Goal: Information Seeking & Learning: Learn about a topic

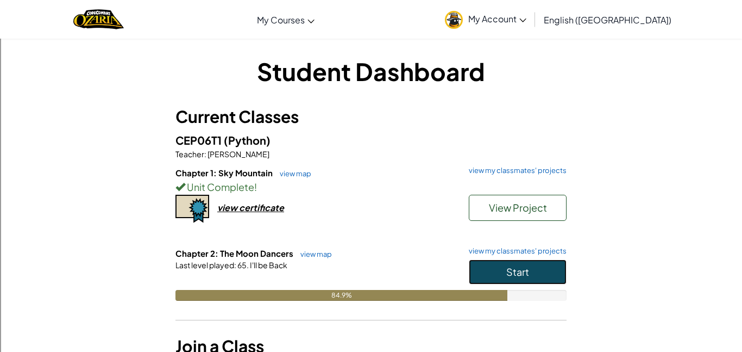
click at [527, 271] on span "Start" at bounding box center [518, 271] width 23 height 13
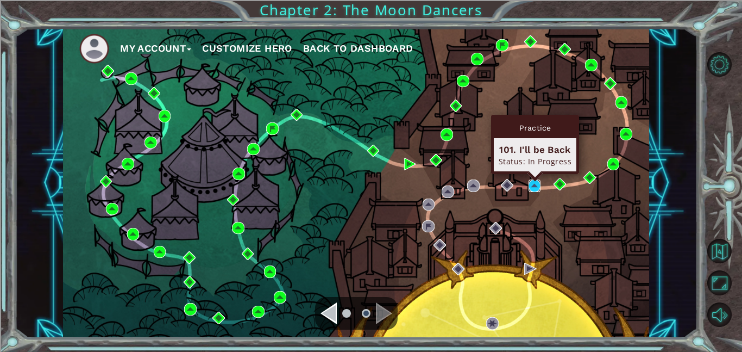
click at [532, 189] on img at bounding box center [535, 185] width 13 height 13
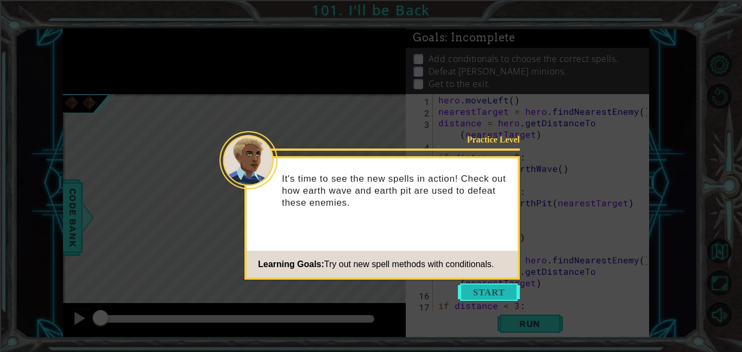
click at [498, 290] on button "Start" at bounding box center [489, 291] width 62 height 17
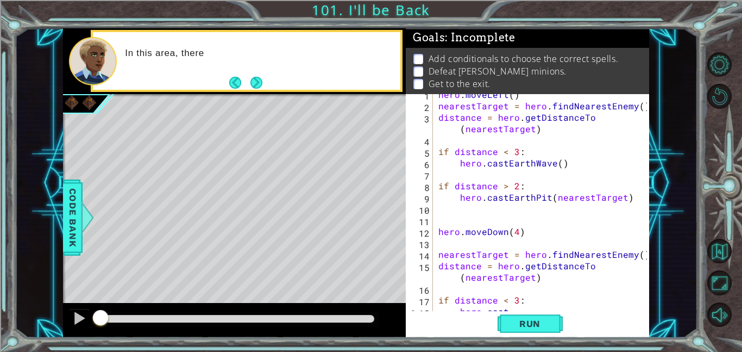
scroll to position [23, 0]
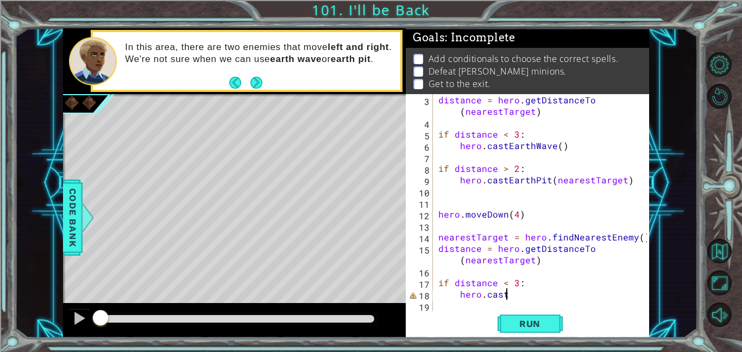
click at [515, 298] on div "distance = hero . getDistanceTo ( nearestTarget ) if distance < 3 : hero . cast…" at bounding box center [544, 219] width 216 height 251
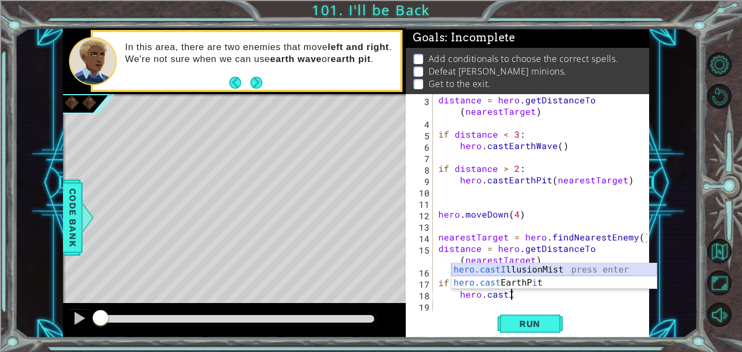
click at [523, 268] on div "hero.castI llusionMist press enter hero.cast EarthP i t press enter" at bounding box center [554, 289] width 205 height 52
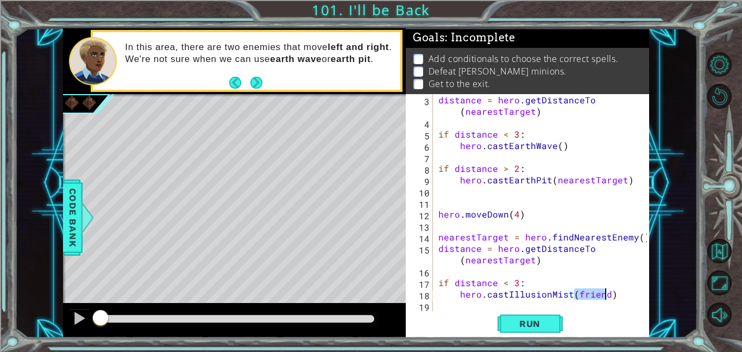
scroll to position [23, 0]
drag, startPoint x: 509, startPoint y: 294, endPoint x: 618, endPoint y: 293, distance: 109.8
click at [618, 293] on div "distance = hero . getDistanceTo ( nearestTarget ) if distance < 3 : hero . cast…" at bounding box center [544, 219] width 216 height 251
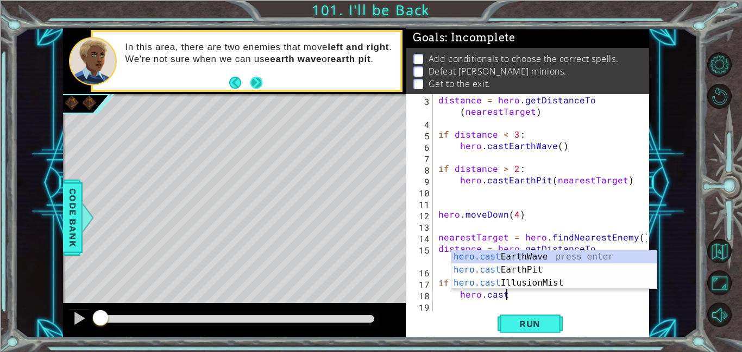
click at [258, 84] on button "Next" at bounding box center [257, 83] width 12 height 12
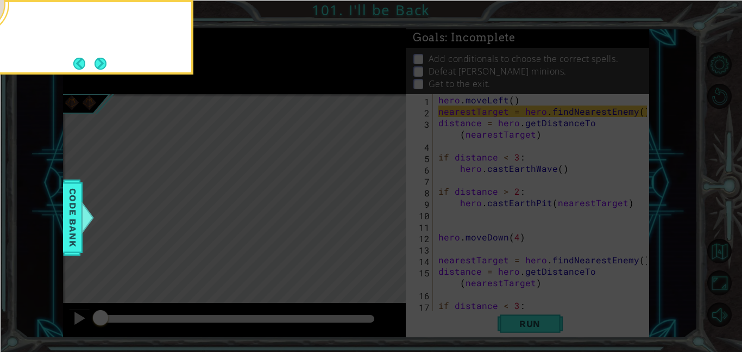
scroll to position [0, 0]
click at [105, 63] on button "Next" at bounding box center [101, 64] width 12 height 12
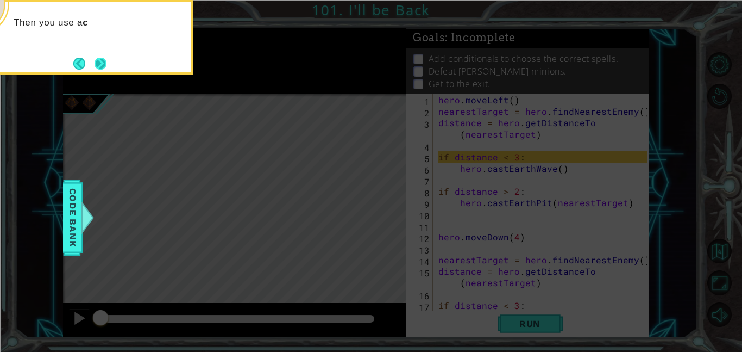
click at [105, 64] on button "Next" at bounding box center [101, 64] width 12 height 12
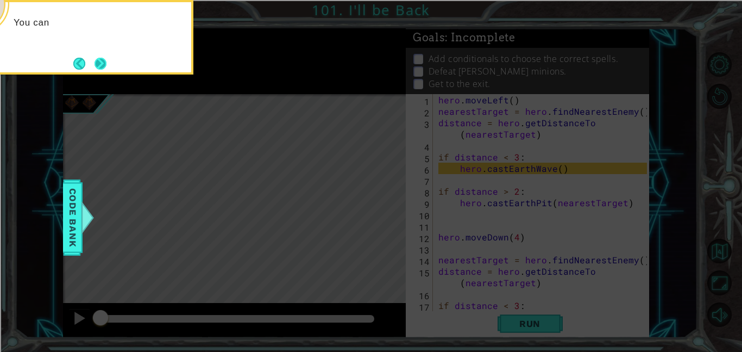
click at [107, 64] on button "Next" at bounding box center [101, 64] width 12 height 12
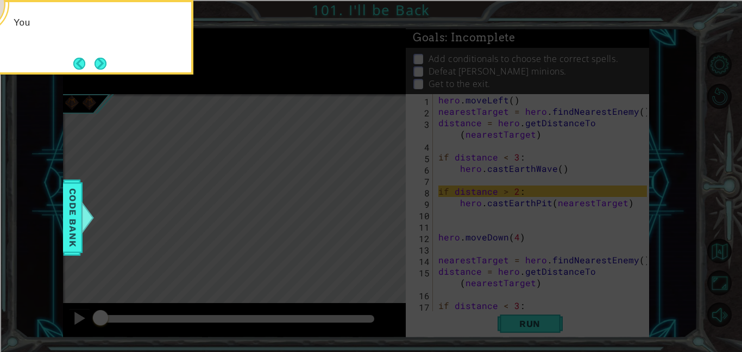
click at [107, 64] on button "Next" at bounding box center [101, 64] width 12 height 12
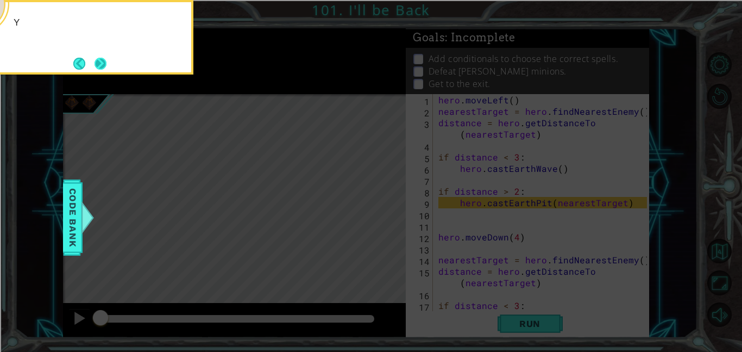
click at [105, 64] on button "Next" at bounding box center [101, 64] width 12 height 12
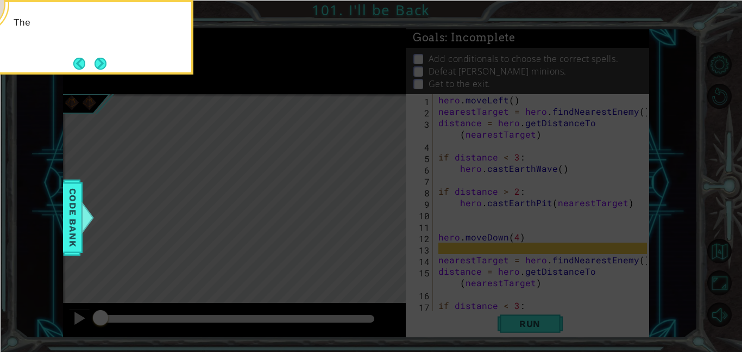
click at [105, 64] on button "Next" at bounding box center [101, 64] width 12 height 12
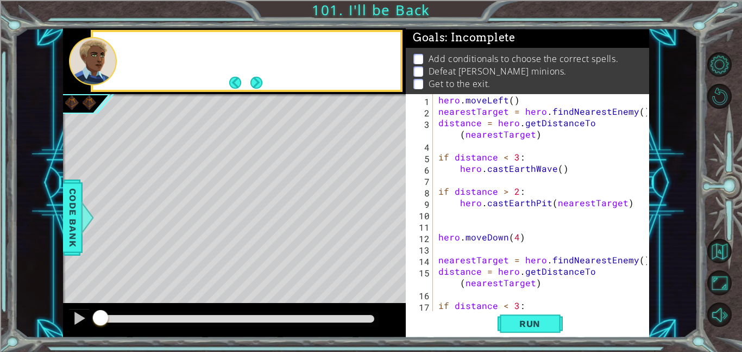
click at [105, 64] on div at bounding box center [93, 61] width 48 height 48
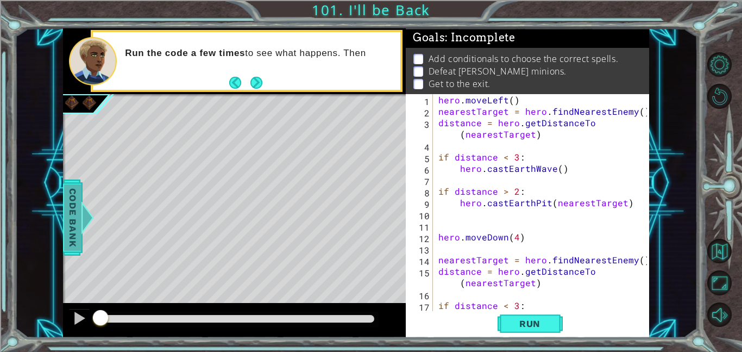
click at [70, 210] on span "Code Bank" at bounding box center [72, 217] width 17 height 66
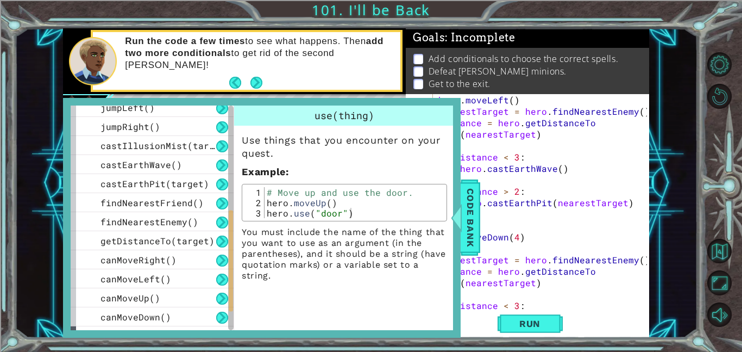
scroll to position [254, 0]
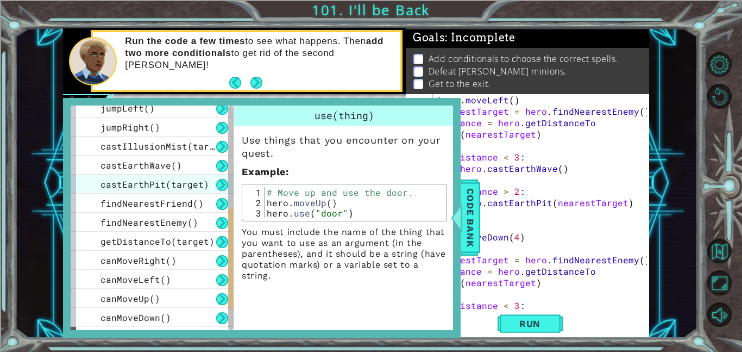
click at [160, 184] on span "castEarthPit(target)" at bounding box center [155, 183] width 109 height 11
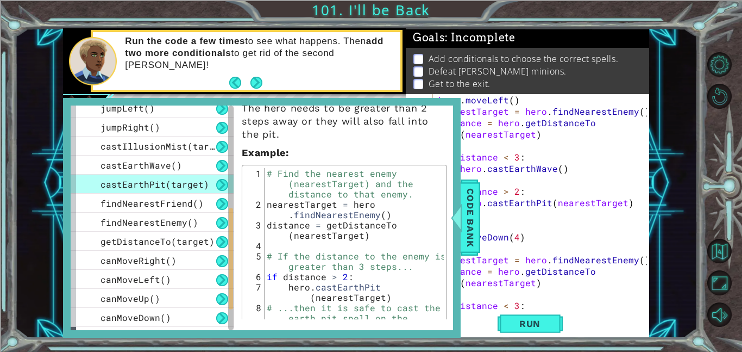
scroll to position [46, 0]
click at [466, 234] on span "Code Bank" at bounding box center [470, 217] width 17 height 66
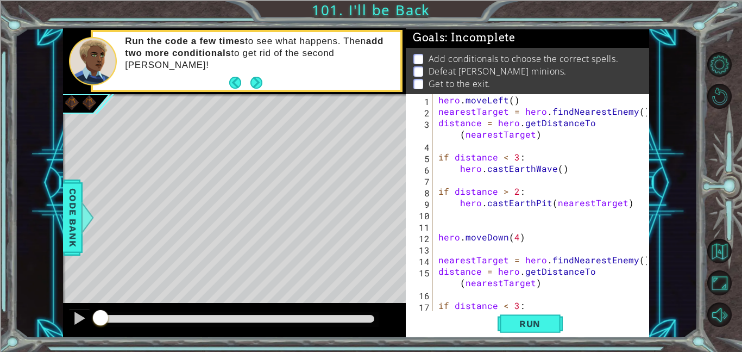
click at [527, 308] on div "hero . moveLeft ( ) nearestTarget = hero . findNearestEnemy ( ) distance = hero…" at bounding box center [544, 214] width 216 height 240
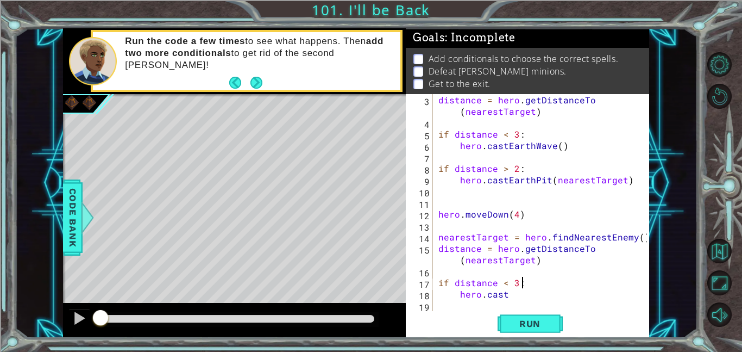
click at [517, 298] on div "distance = hero . getDistanceTo ( nearestTarget ) if distance < 3 : hero . cast…" at bounding box center [544, 219] width 216 height 251
type textarea "hero.caste"
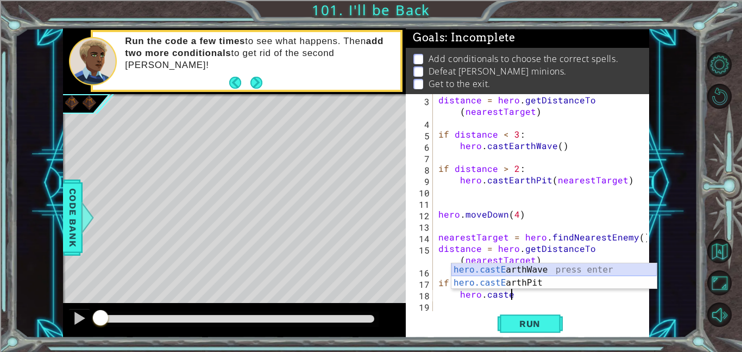
click at [527, 266] on div "hero.castE arthWave press enter hero.castE arthPit press enter" at bounding box center [554, 289] width 205 height 52
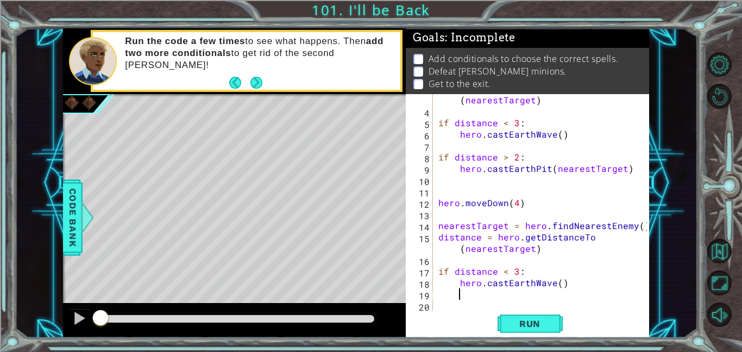
scroll to position [34, 0]
click at [526, 322] on span "Run" at bounding box center [530, 323] width 43 height 11
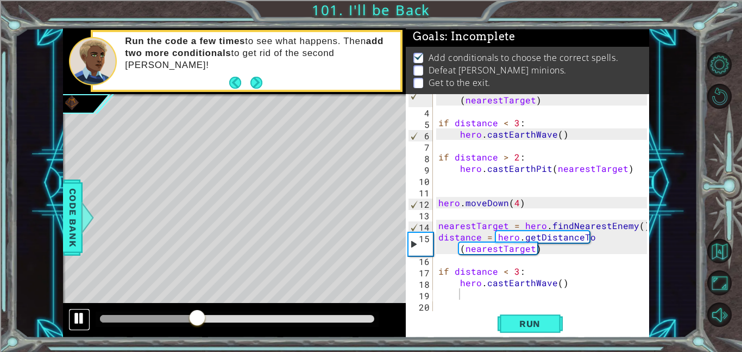
click at [84, 317] on div at bounding box center [79, 318] width 14 height 14
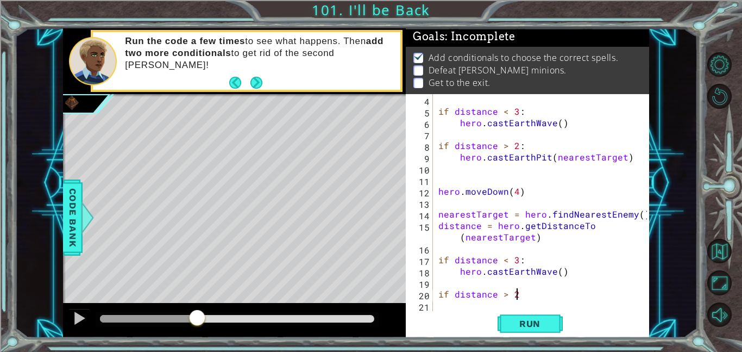
scroll to position [0, 4]
type textarea "if distance > 2:"
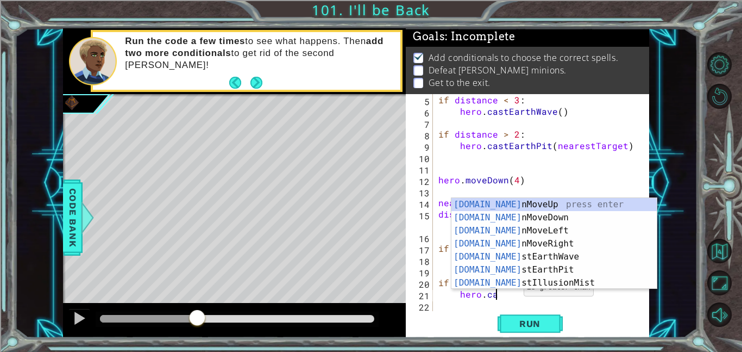
scroll to position [0, 3]
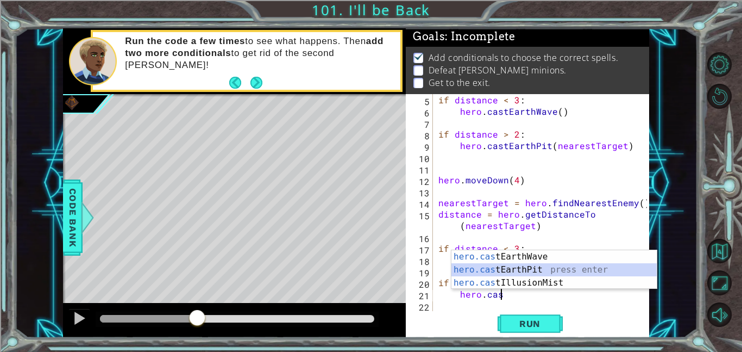
click at [551, 268] on div "hero.cas tEarthWave press enter hero.cas tEarthPit press enter hero.cas tIllusi…" at bounding box center [554, 282] width 205 height 65
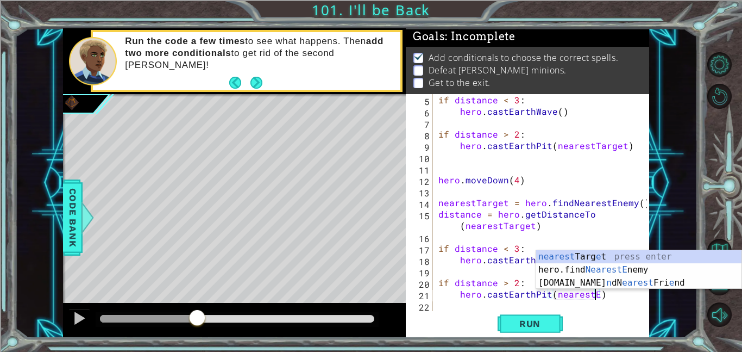
scroll to position [0, 9]
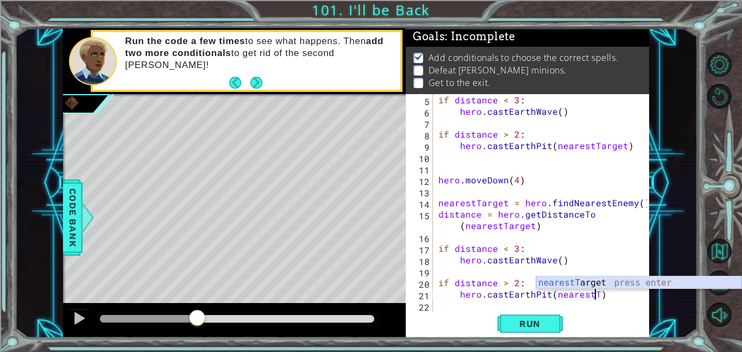
click at [623, 284] on div "nearestT arget press enter" at bounding box center [638, 295] width 205 height 39
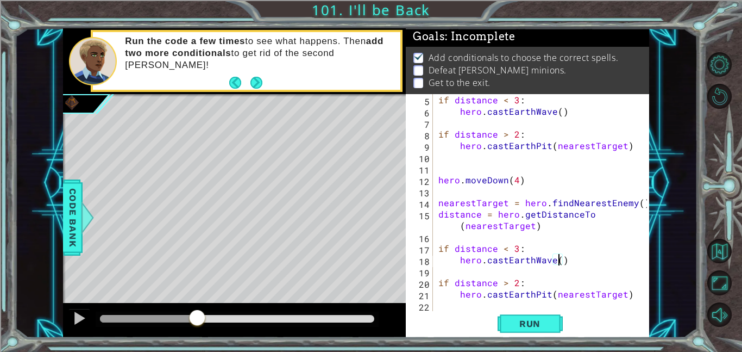
click at [559, 257] on div "if distance < 3 : hero . castEarthWave ( ) if distance > 2 : hero . [GEOGRAPHIC…" at bounding box center [544, 214] width 216 height 240
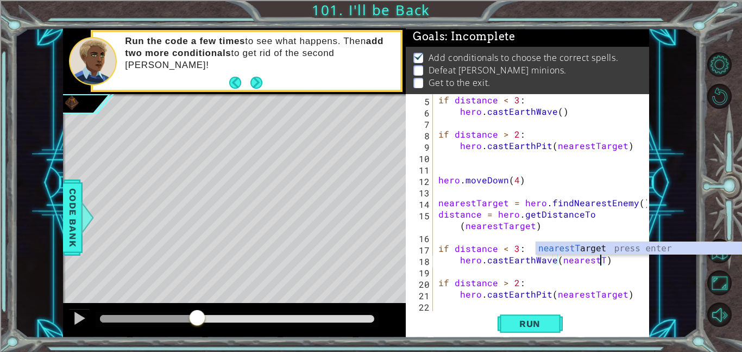
scroll to position [0, 10]
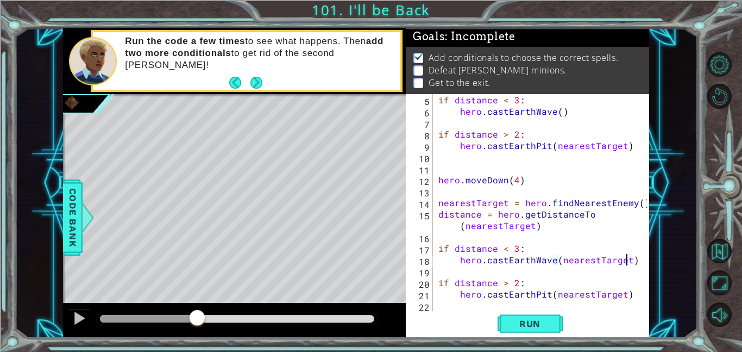
click at [628, 296] on div "if distance < 3 : hero . castEarthWave ( ) if distance > 2 : hero . [GEOGRAPHIC…" at bounding box center [544, 214] width 216 height 240
type textarea "hero.castEarthPit(nearestTarget)"
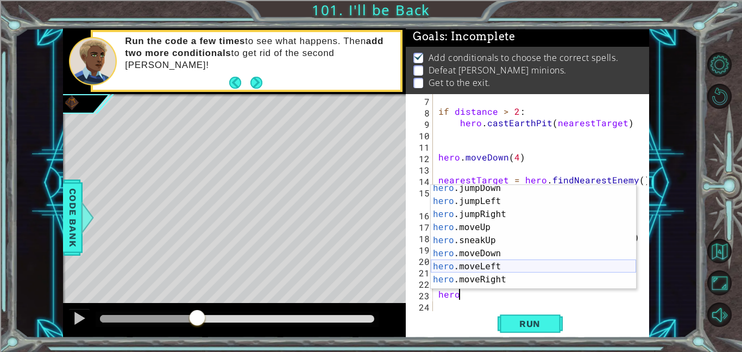
scroll to position [30, 0]
click at [620, 264] on div "hero .jumpDown press enter hero .jumpLeft press enter hero .jumpRight press ent…" at bounding box center [533, 246] width 205 height 130
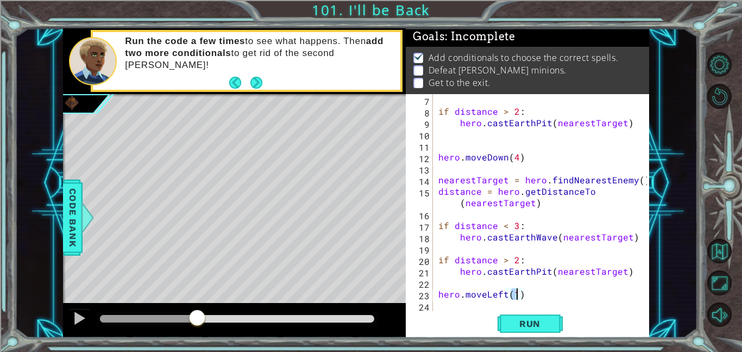
type textarea "hero.moveLeft(4)"
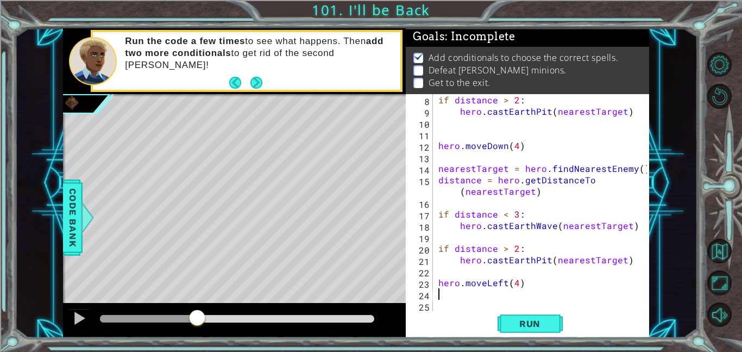
scroll to position [0, 0]
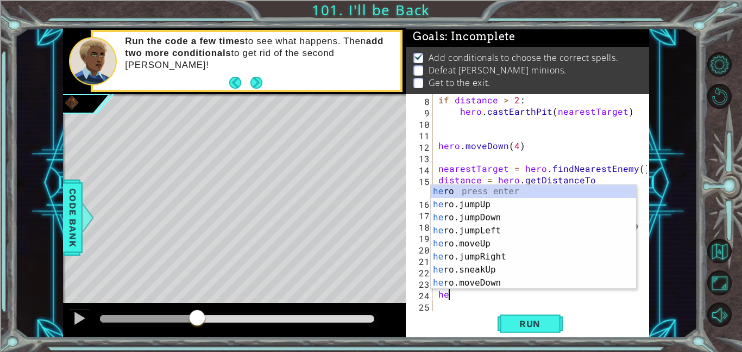
type textarea "hero"
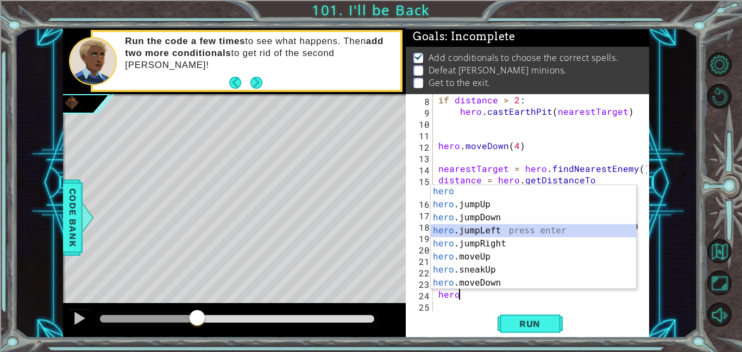
click at [591, 230] on div "hero press enter hero .jumpUp press enter hero .jumpDown press enter hero .jump…" at bounding box center [533, 250] width 205 height 130
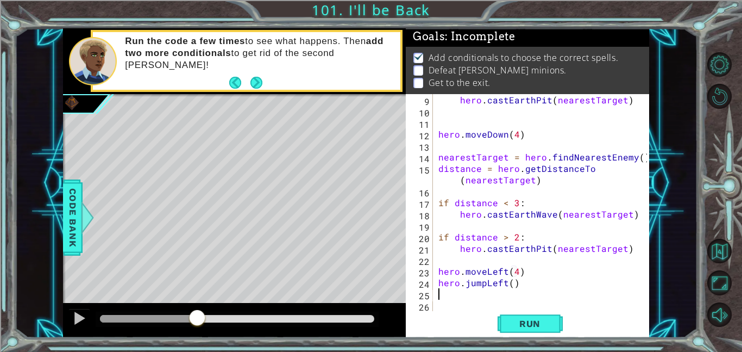
scroll to position [103, 0]
click at [543, 322] on span "Run" at bounding box center [530, 323] width 43 height 11
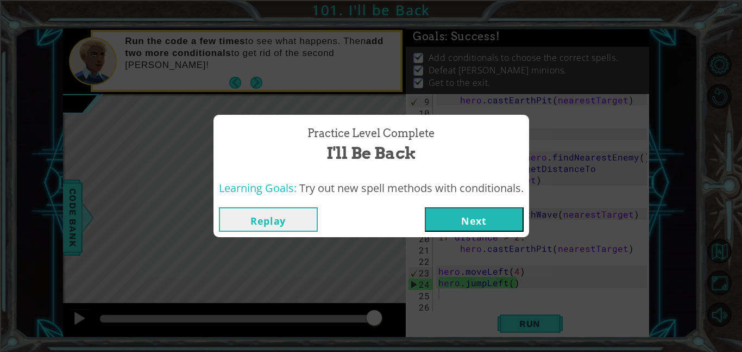
click at [487, 222] on button "Next" at bounding box center [474, 219] width 99 height 24
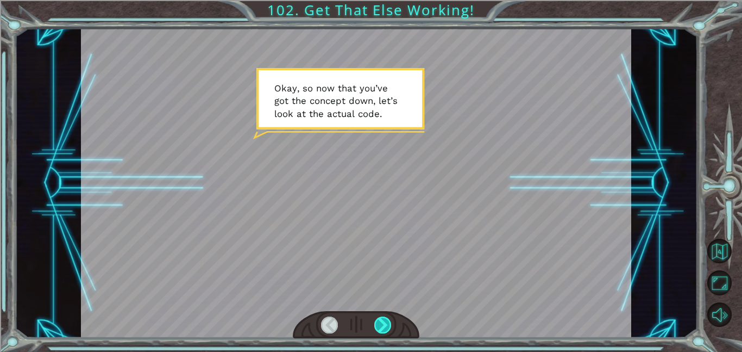
click at [389, 328] on div at bounding box center [382, 324] width 17 height 17
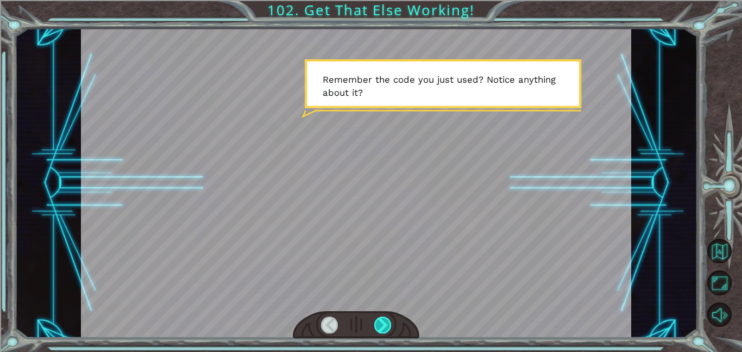
click at [389, 328] on div at bounding box center [382, 324] width 17 height 17
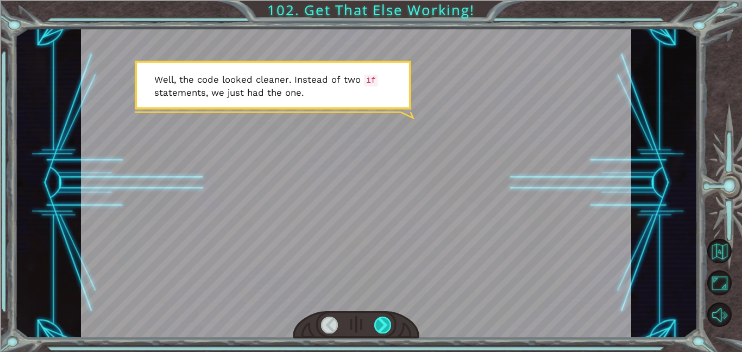
click at [385, 330] on div at bounding box center [382, 324] width 17 height 17
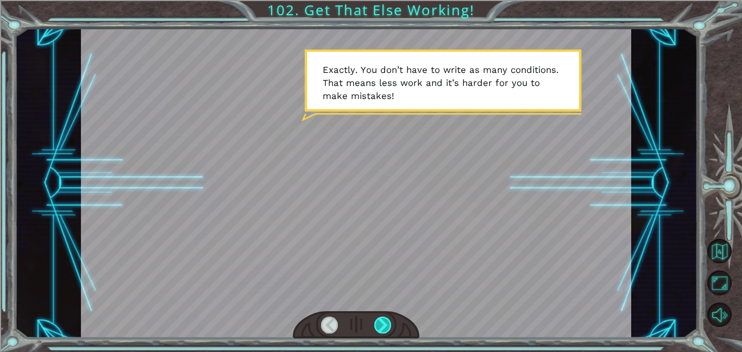
click at [381, 324] on div at bounding box center [382, 324] width 17 height 17
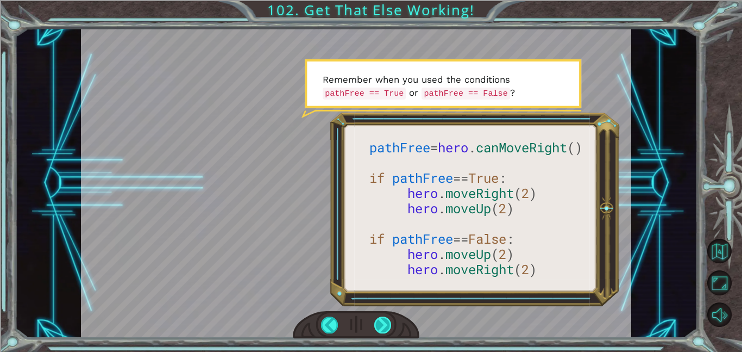
click at [381, 321] on div at bounding box center [382, 324] width 17 height 17
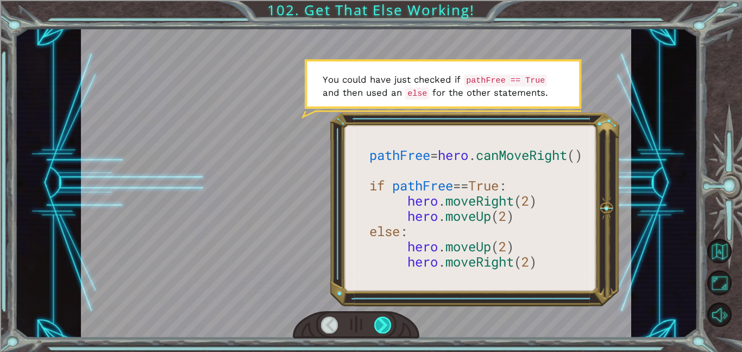
click at [381, 321] on div at bounding box center [382, 324] width 17 height 17
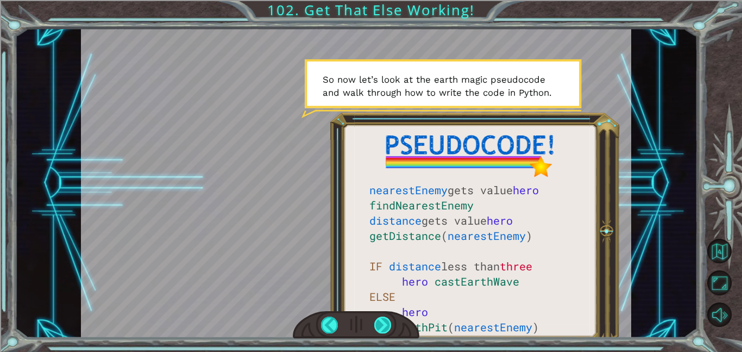
click at [383, 323] on div at bounding box center [382, 324] width 17 height 17
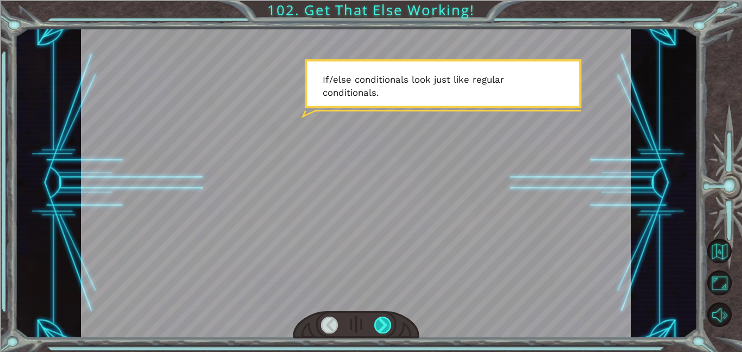
click at [383, 322] on div at bounding box center [382, 324] width 17 height 17
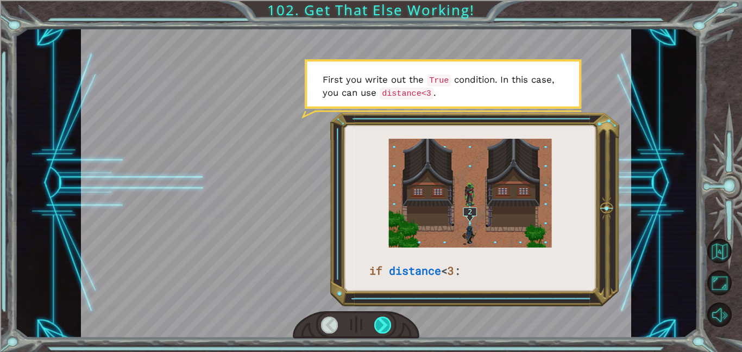
click at [383, 322] on div at bounding box center [382, 324] width 17 height 17
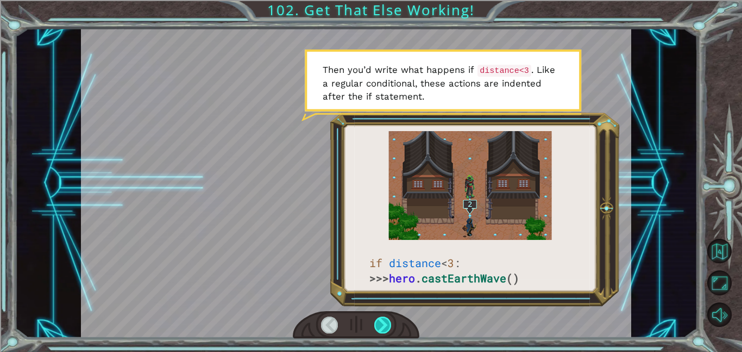
click at [382, 322] on div at bounding box center [382, 324] width 17 height 17
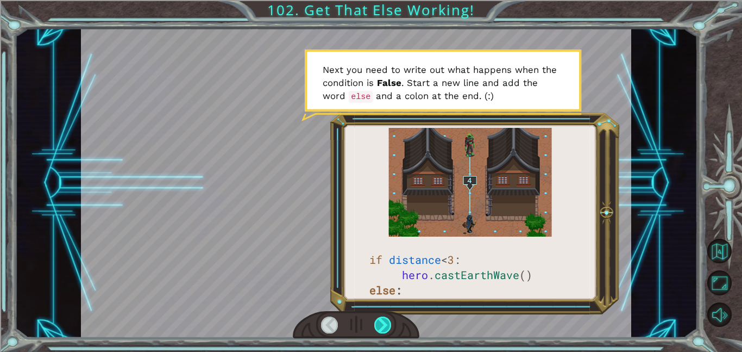
click at [383, 324] on div at bounding box center [382, 324] width 17 height 17
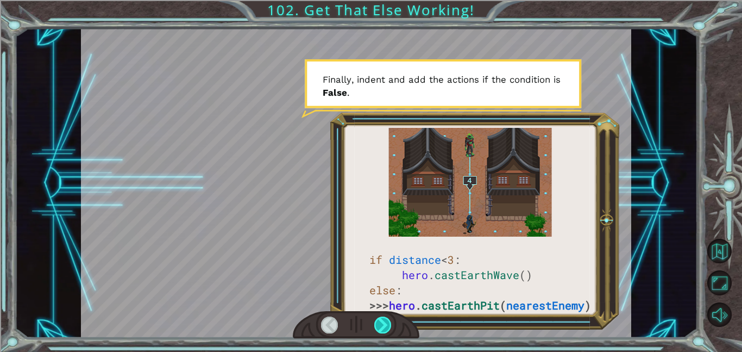
click at [383, 323] on div at bounding box center [382, 324] width 17 height 17
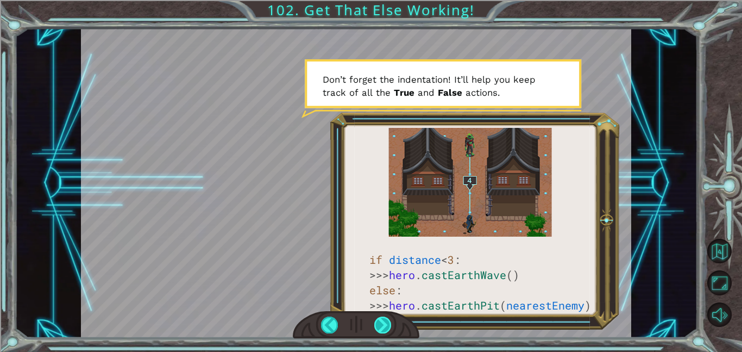
click at [383, 323] on div at bounding box center [382, 324] width 17 height 17
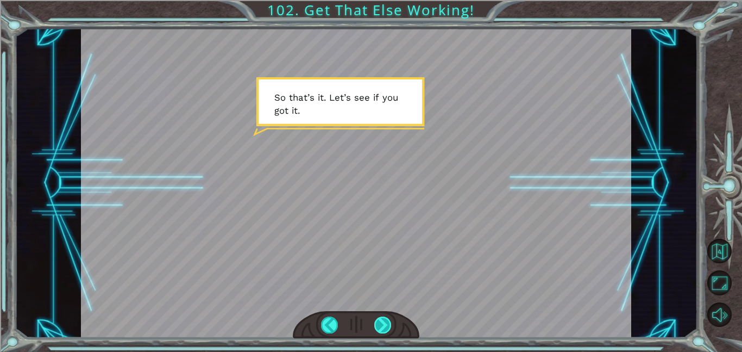
click at [383, 323] on div at bounding box center [382, 324] width 17 height 17
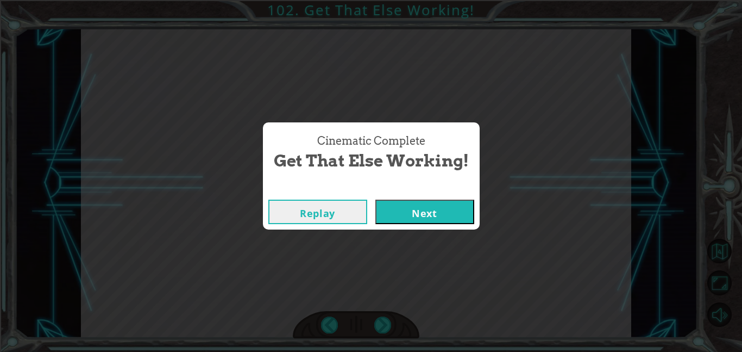
click at [460, 213] on button "Next" at bounding box center [425, 211] width 99 height 24
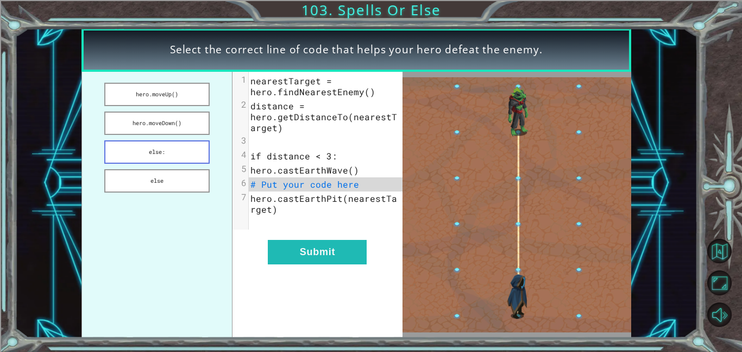
click at [168, 154] on button "else:" at bounding box center [156, 151] width 105 height 23
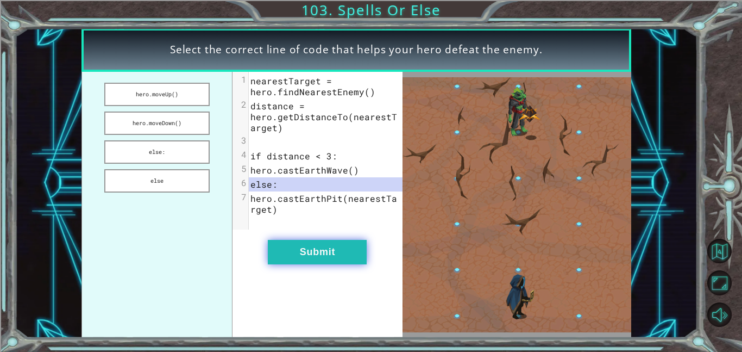
click at [299, 248] on button "Submit" at bounding box center [317, 252] width 99 height 24
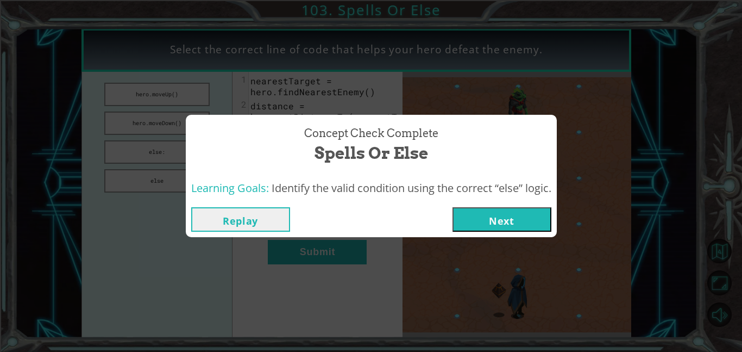
click at [476, 221] on button "Next" at bounding box center [502, 219] width 99 height 24
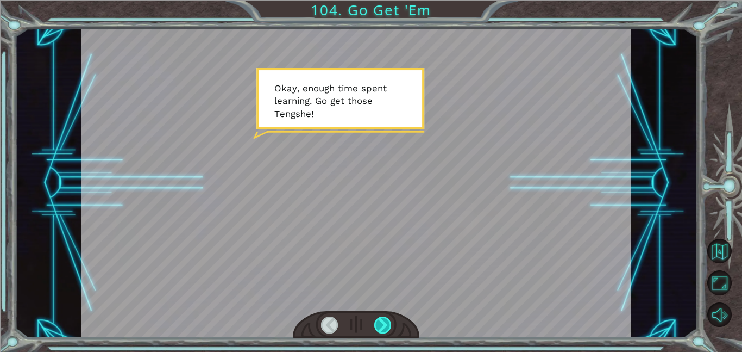
click at [389, 321] on div at bounding box center [382, 324] width 17 height 17
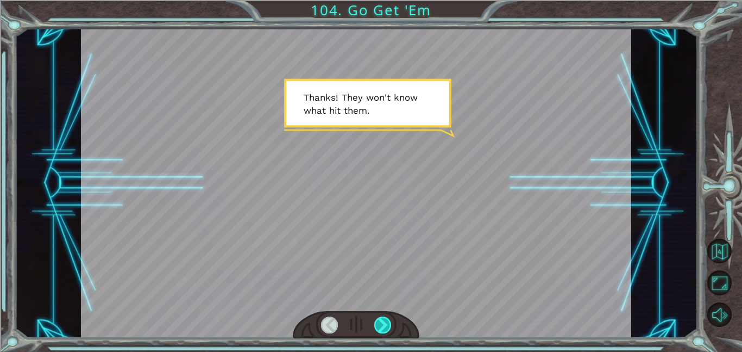
click at [387, 323] on div at bounding box center [382, 324] width 17 height 17
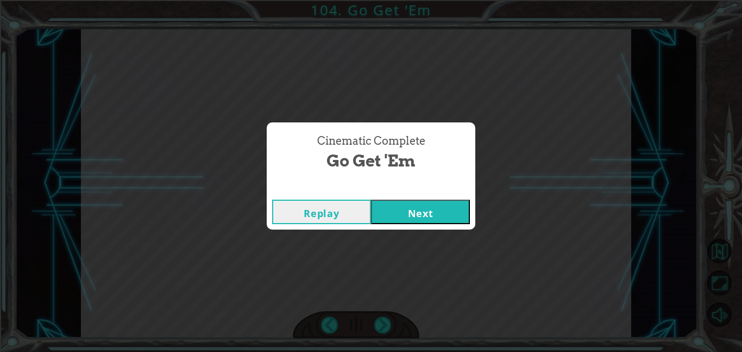
click at [417, 218] on button "Next" at bounding box center [420, 211] width 99 height 24
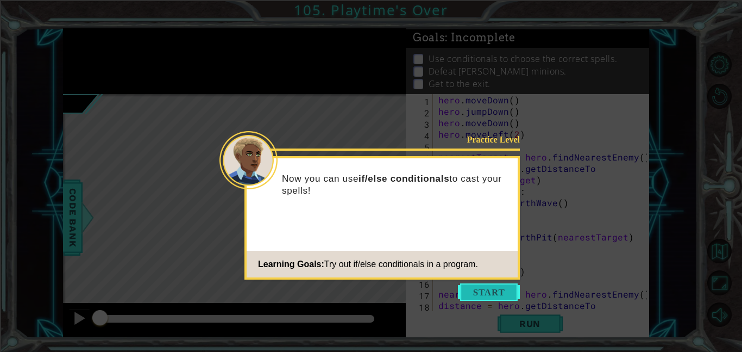
click at [483, 294] on button "Start" at bounding box center [489, 291] width 62 height 17
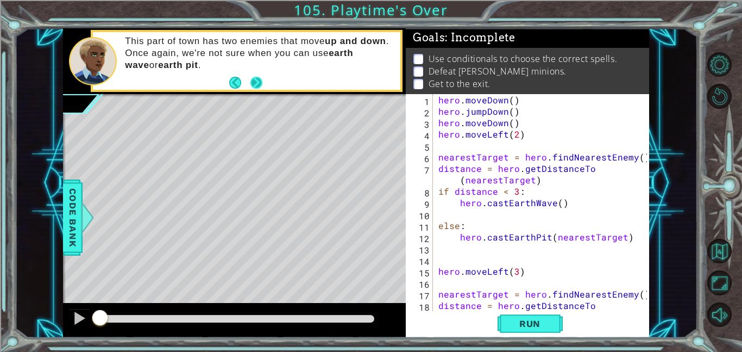
click at [254, 81] on button "Next" at bounding box center [257, 83] width 12 height 12
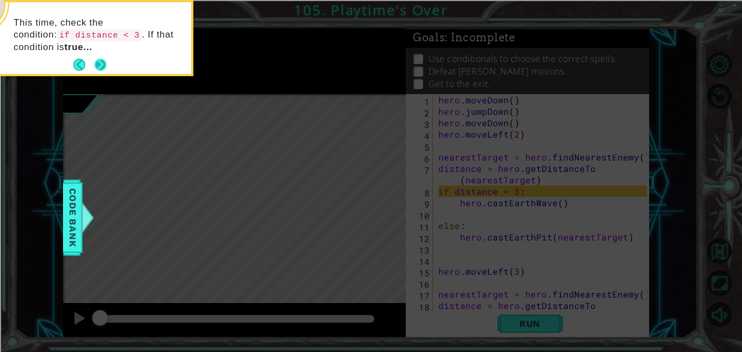
click at [97, 64] on button "Next" at bounding box center [101, 65] width 12 height 12
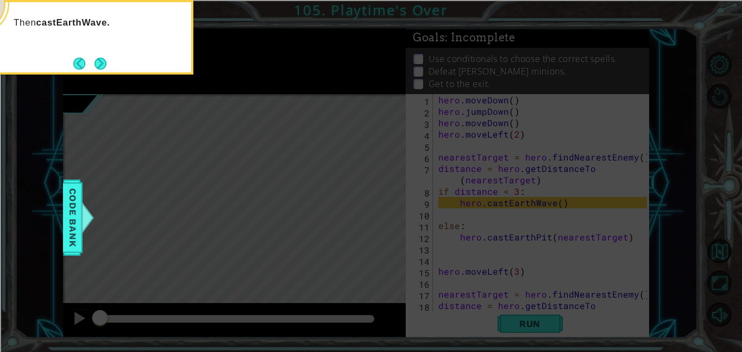
click at [97, 64] on button "Next" at bounding box center [100, 64] width 14 height 14
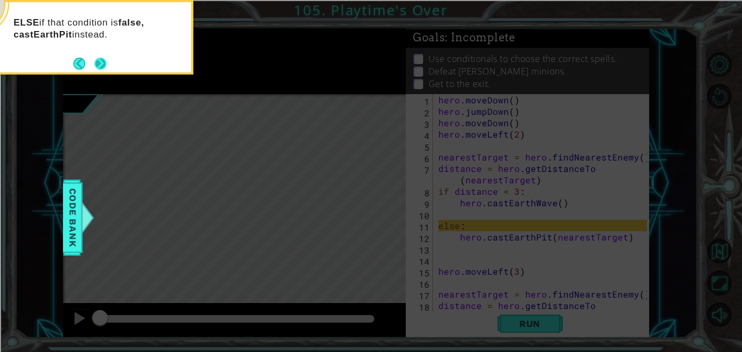
click at [98, 64] on button "Next" at bounding box center [101, 64] width 12 height 12
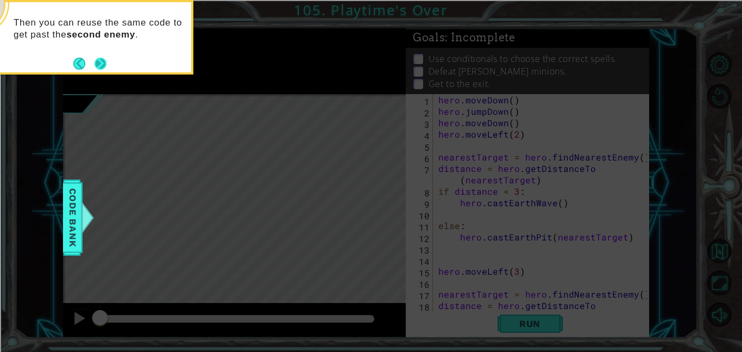
click at [98, 64] on button "Next" at bounding box center [101, 64] width 12 height 12
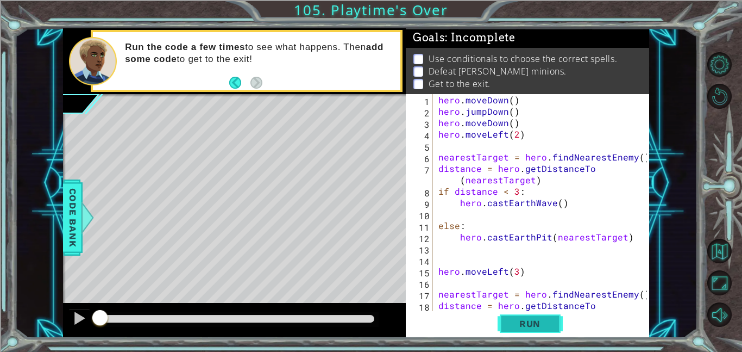
click at [528, 322] on span "Run" at bounding box center [530, 323] width 43 height 11
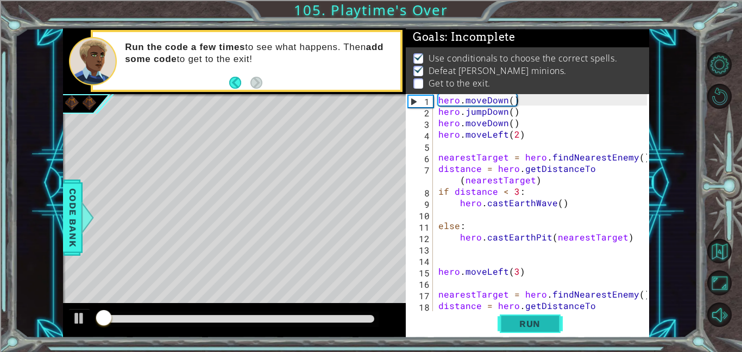
scroll to position [1, 0]
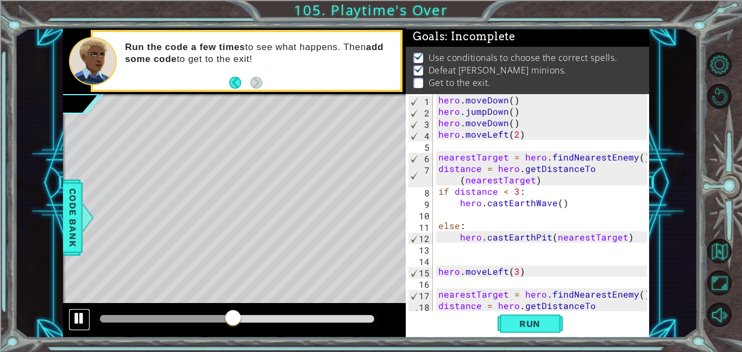
click at [74, 316] on div at bounding box center [79, 318] width 14 height 14
click at [639, 235] on div at bounding box center [641, 242] width 11 height 297
type textarea "hero.castEarthPit(nearestTarget)"
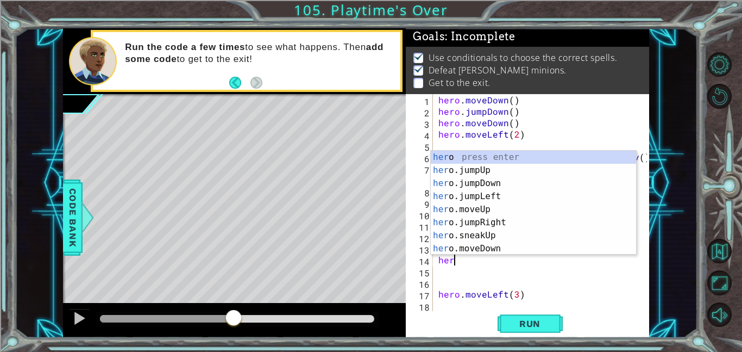
scroll to position [0, 1]
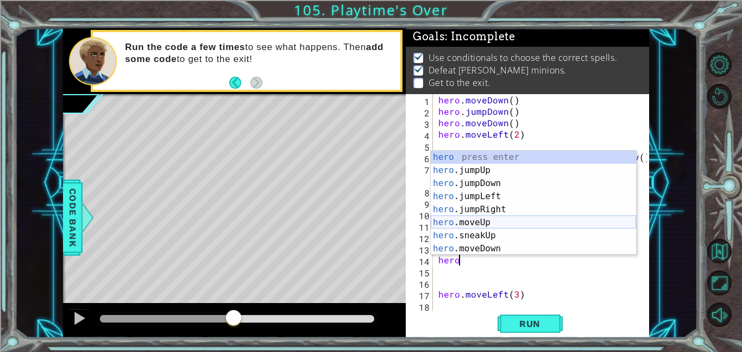
click at [548, 222] on div "hero press enter hero .jumpUp press enter hero .jumpDown press enter hero .jump…" at bounding box center [533, 216] width 205 height 130
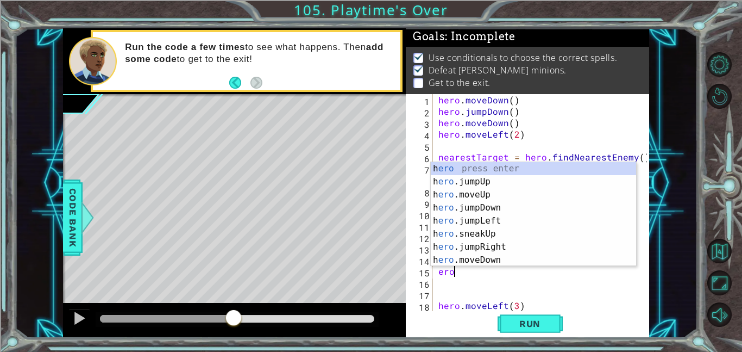
scroll to position [0, 5]
click at [516, 261] on div "h ero press enter h ero .jumpUp press enter h ero .moveUp press enter h ero .ju…" at bounding box center [533, 227] width 205 height 130
type textarea "hero.moveDown(1)"
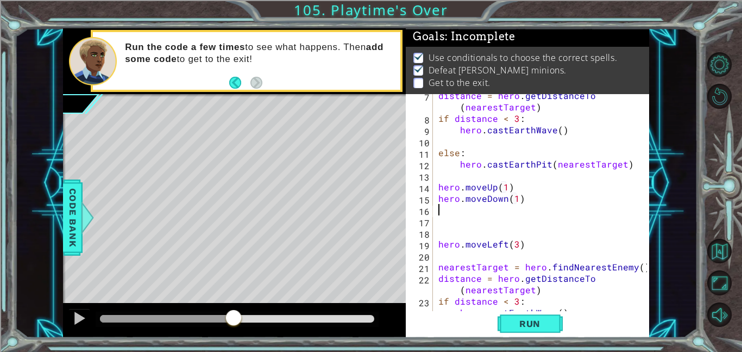
scroll to position [74, 0]
click at [522, 259] on div "distance = hero . getDistanceTo ( nearestTarget ) if distance < 3 : hero . cast…" at bounding box center [544, 214] width 216 height 251
type textarea "hero.moveLeft(3)"
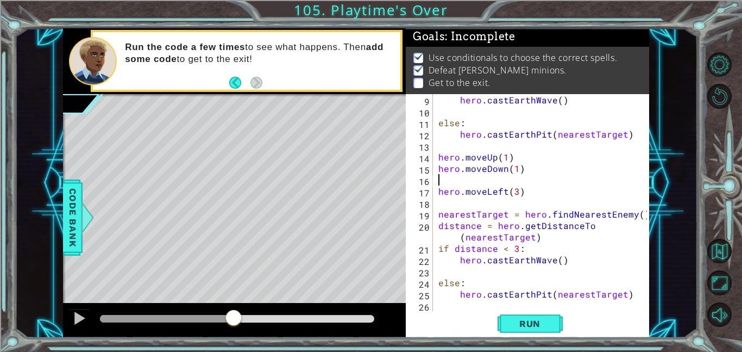
scroll to position [103, 0]
click at [634, 293] on div "hero . castEarthWave ( ) else : hero . [GEOGRAPHIC_DATA] ( nearestTarget ) hero…" at bounding box center [544, 214] width 216 height 240
type textarea "hero.castEarthPit(nearestTarget)"
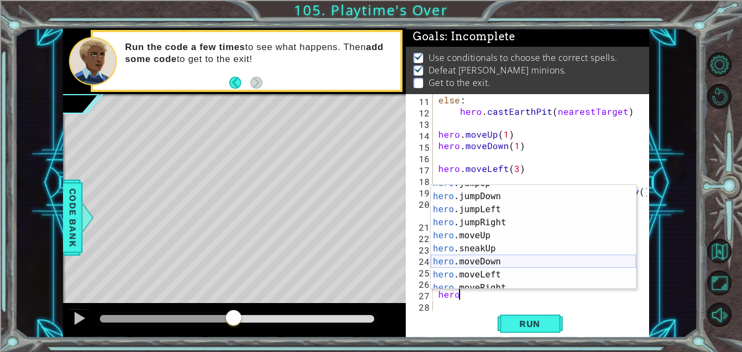
scroll to position [49, 0]
click at [567, 251] on div "hero .jumpLeft press enter hero .jumpRight press enter hero .moveUp press enter…" at bounding box center [533, 241] width 205 height 130
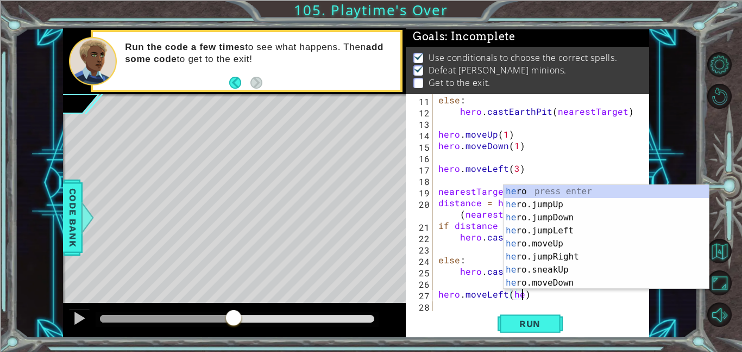
scroll to position [0, 0]
type textarea "hero.moveLeft()"
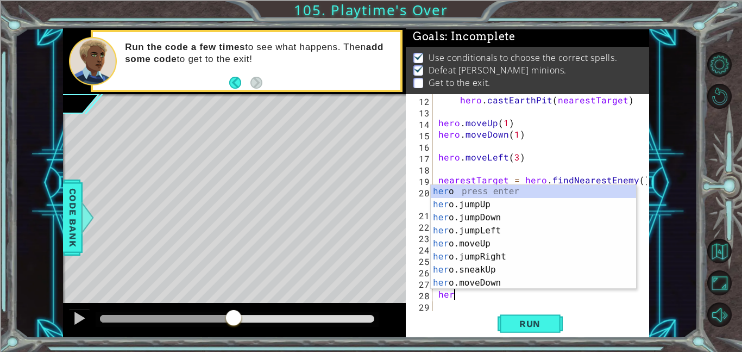
scroll to position [0, 1]
click at [540, 285] on div "hero press enter hero .jumpUp press enter hero .jumpDown press enter hero .jump…" at bounding box center [533, 250] width 205 height 130
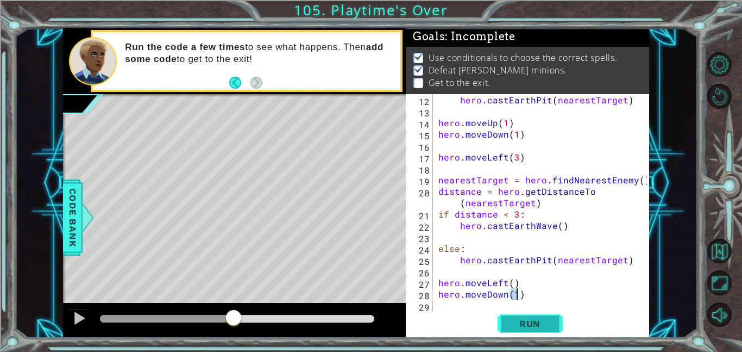
type textarea "hero.moveDown(1)"
click at [532, 320] on span "Run" at bounding box center [530, 323] width 43 height 11
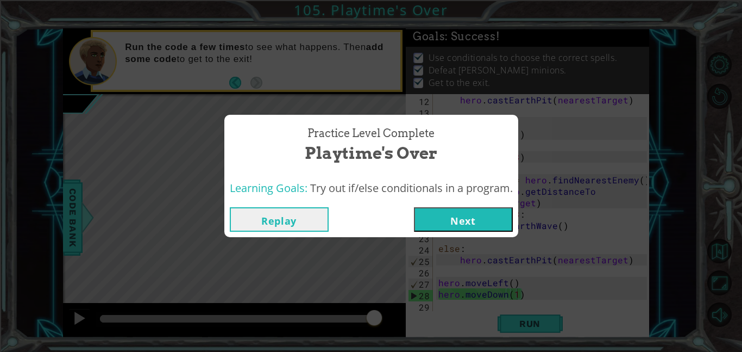
click at [483, 217] on button "Next" at bounding box center [463, 219] width 99 height 24
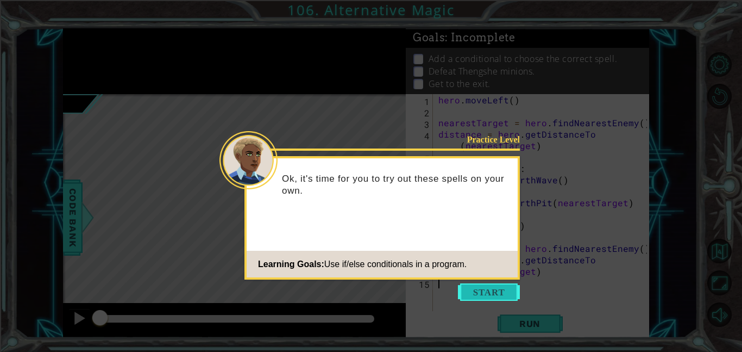
click at [488, 289] on button "Start" at bounding box center [489, 291] width 62 height 17
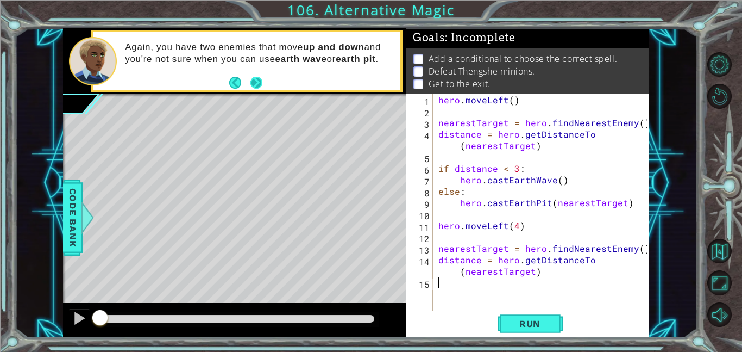
click at [261, 85] on button "Next" at bounding box center [257, 83] width 12 height 12
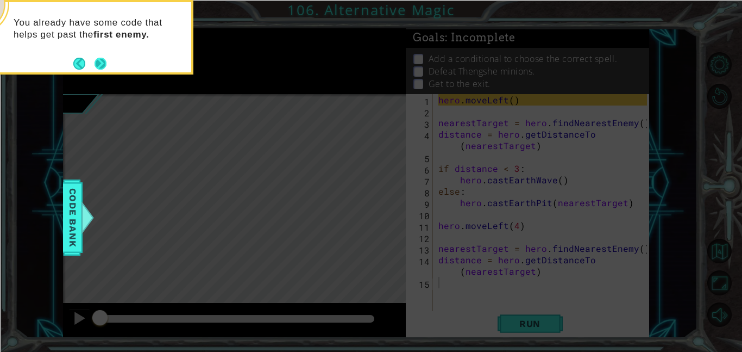
click at [101, 63] on button "Next" at bounding box center [101, 64] width 12 height 12
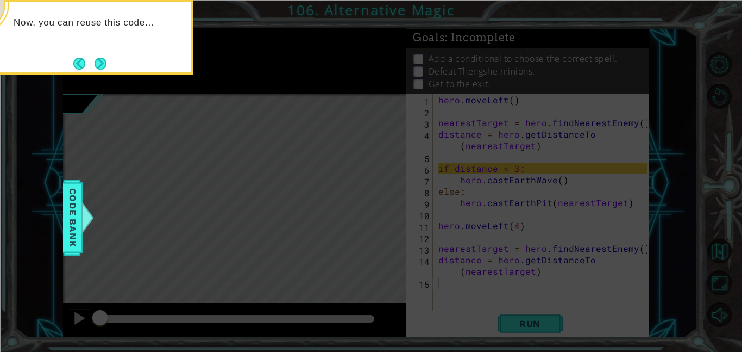
click at [101, 63] on button "Next" at bounding box center [101, 64] width 12 height 12
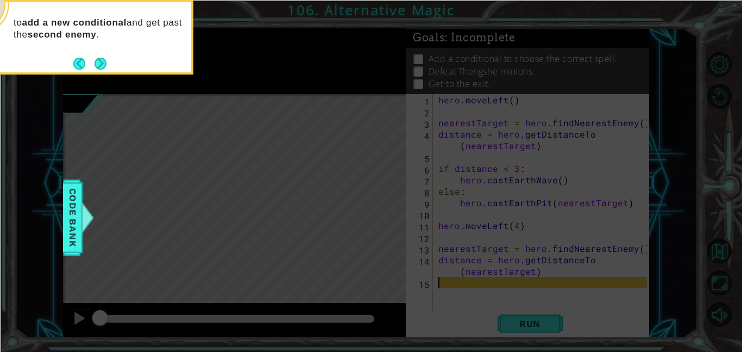
click at [101, 63] on button "Next" at bounding box center [101, 64] width 12 height 12
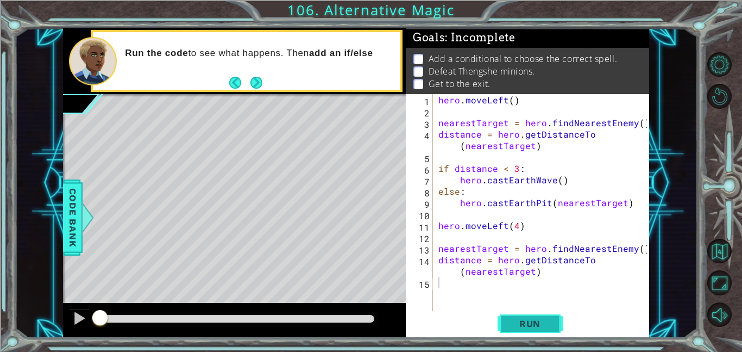
click at [524, 318] on span "Run" at bounding box center [530, 323] width 43 height 11
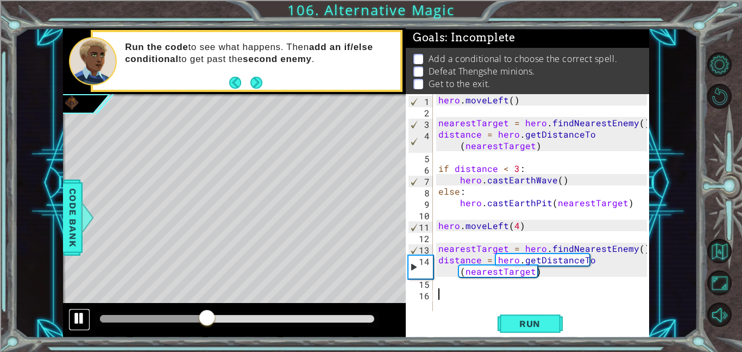
click at [84, 311] on div at bounding box center [79, 318] width 14 height 14
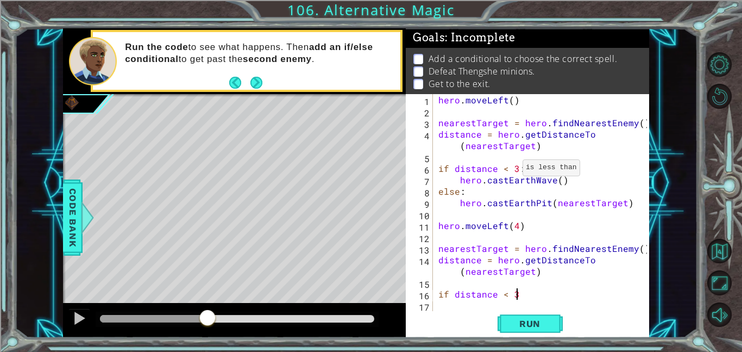
scroll to position [0, 4]
type textarea "if distance < 3:"
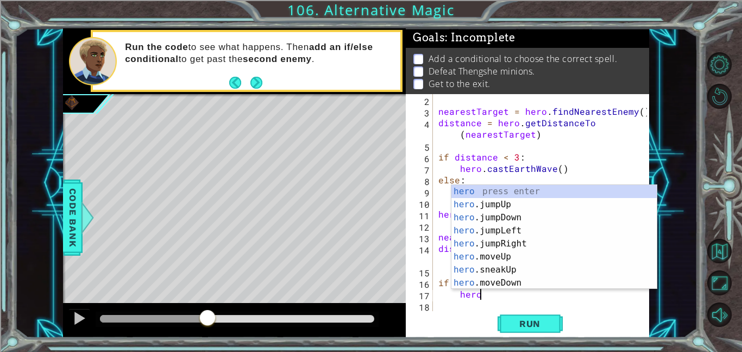
scroll to position [0, 0]
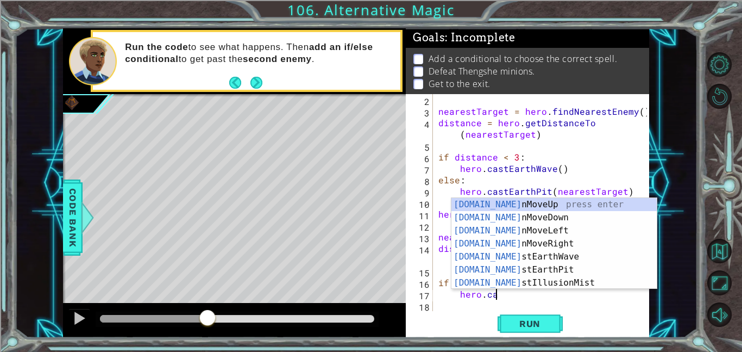
type textarea "hero.cast"
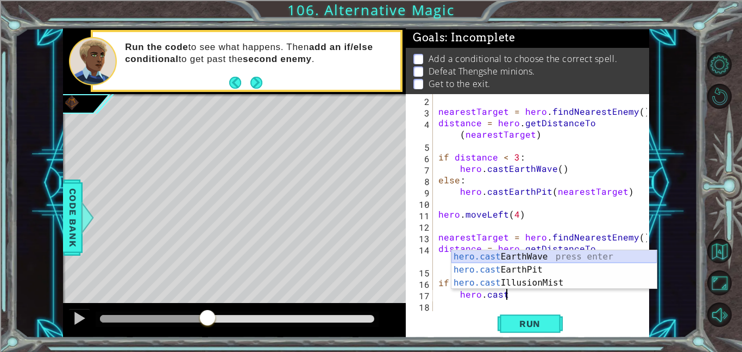
click at [517, 253] on div "hero.cast EarthWave press enter hero.cast EarthPit press enter hero.cast Illusi…" at bounding box center [554, 282] width 205 height 65
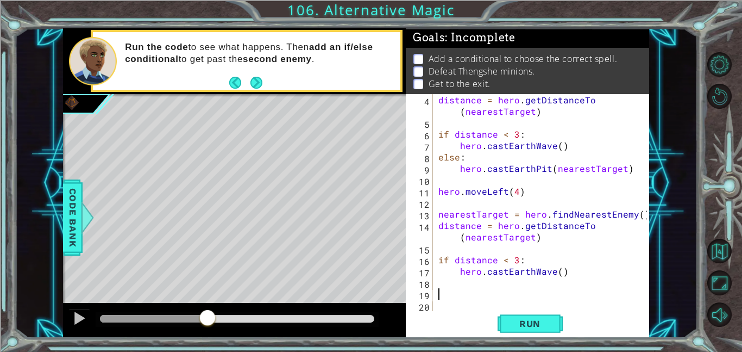
scroll to position [23, 0]
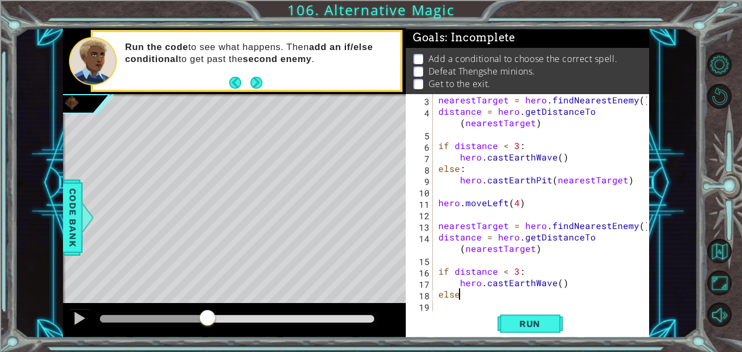
type textarea "else:"
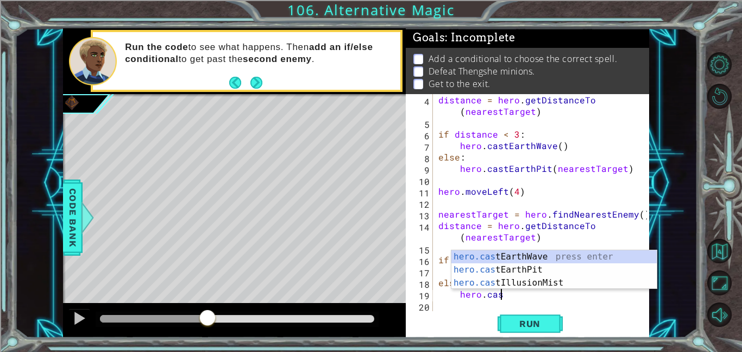
scroll to position [0, 3]
click at [536, 267] on div "hero.cast EarthWave press enter hero.cast EarthPit press enter hero.cast Illusi…" at bounding box center [554, 282] width 205 height 65
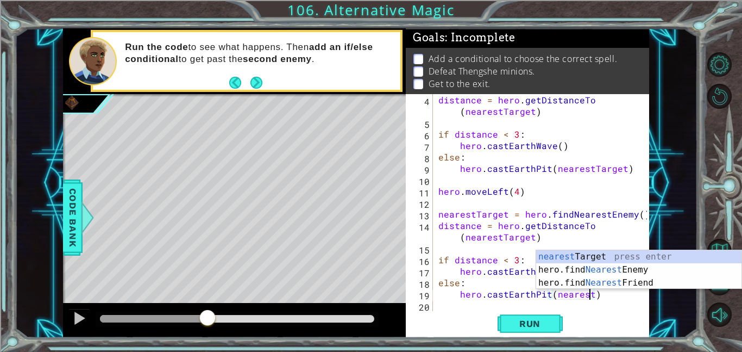
scroll to position [0, 9]
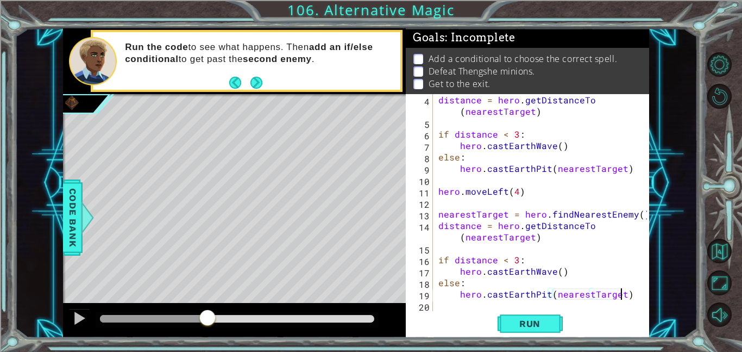
type textarea "hero.castEarthPit(nearestTarget)"
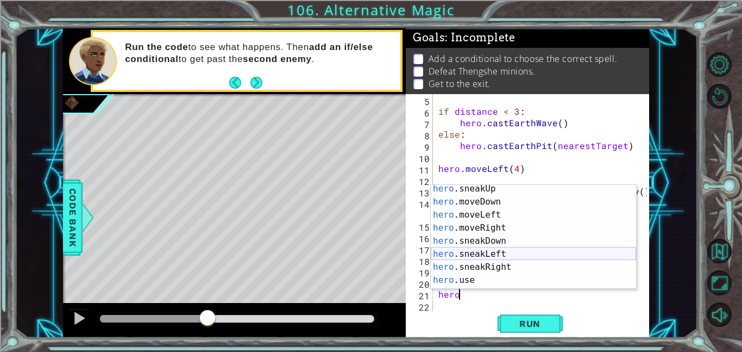
scroll to position [82, 0]
click at [540, 215] on div "hero .sneakUp press enter hero .moveDown press enter hero .moveLeft press enter…" at bounding box center [533, 247] width 205 height 130
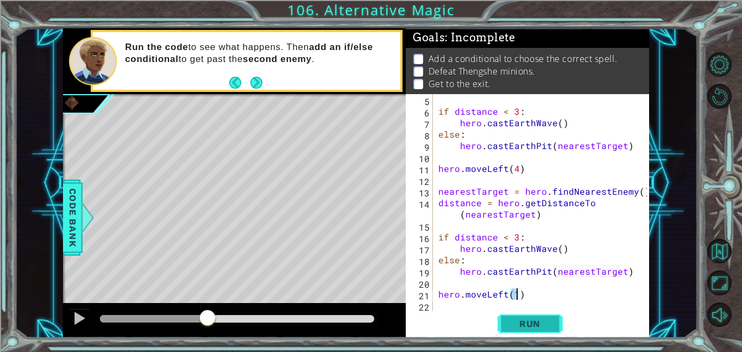
type textarea "hero.moveLeft(1)"
click at [543, 319] on span "Run" at bounding box center [530, 323] width 43 height 11
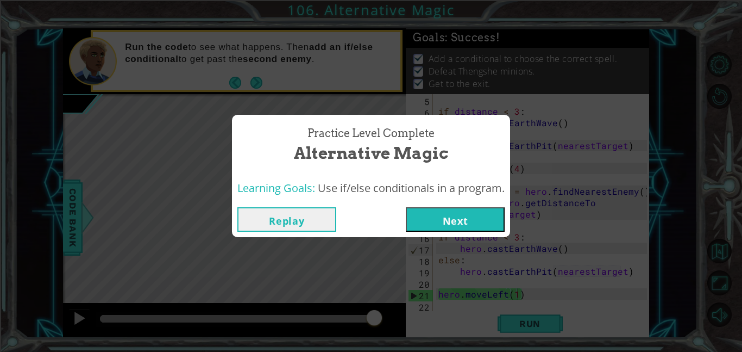
click at [486, 229] on button "Next" at bounding box center [455, 219] width 99 height 24
